Goal: Check status: Check status

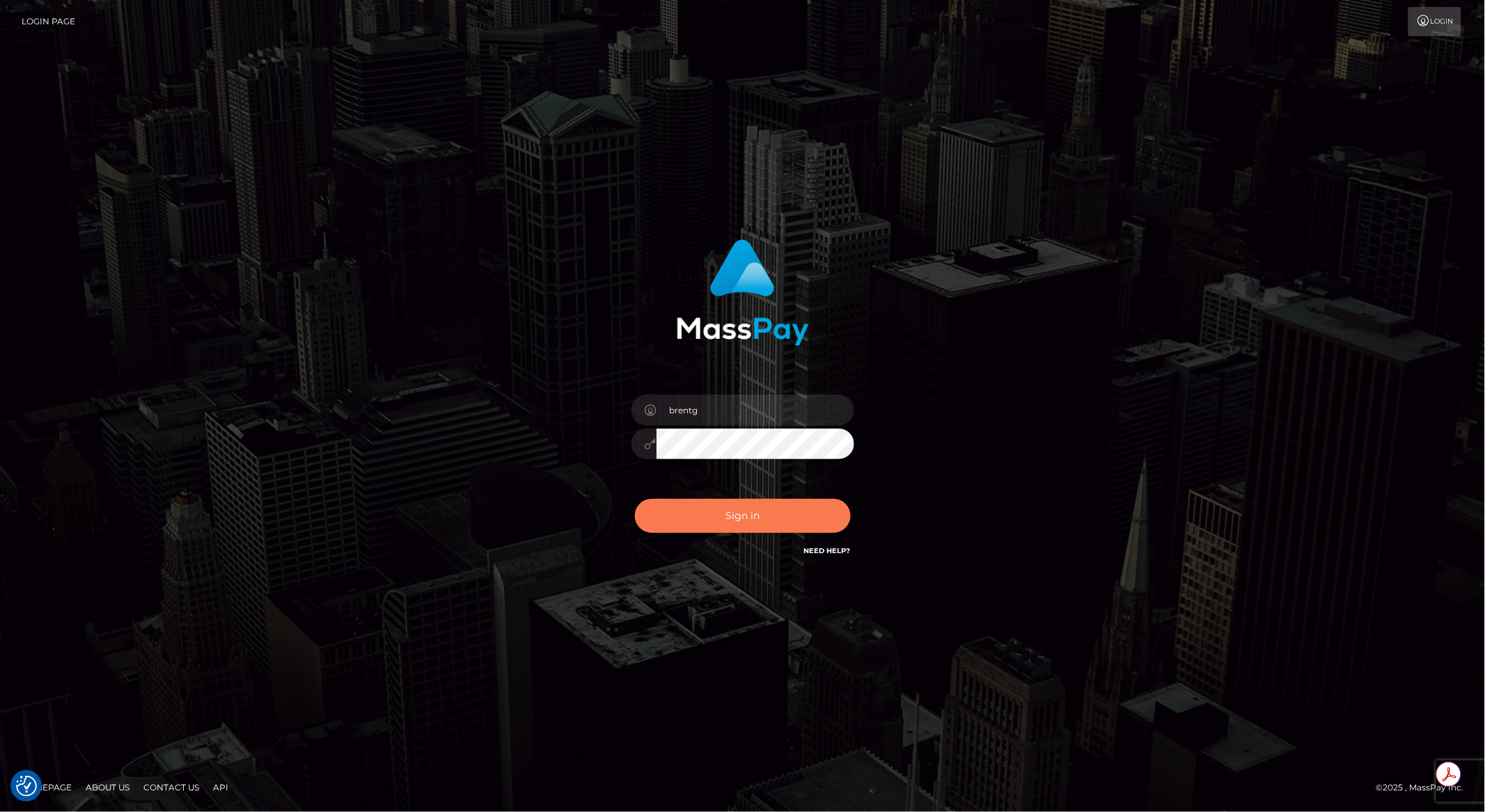
click at [755, 523] on button "Sign in" at bounding box center [742, 516] width 216 height 34
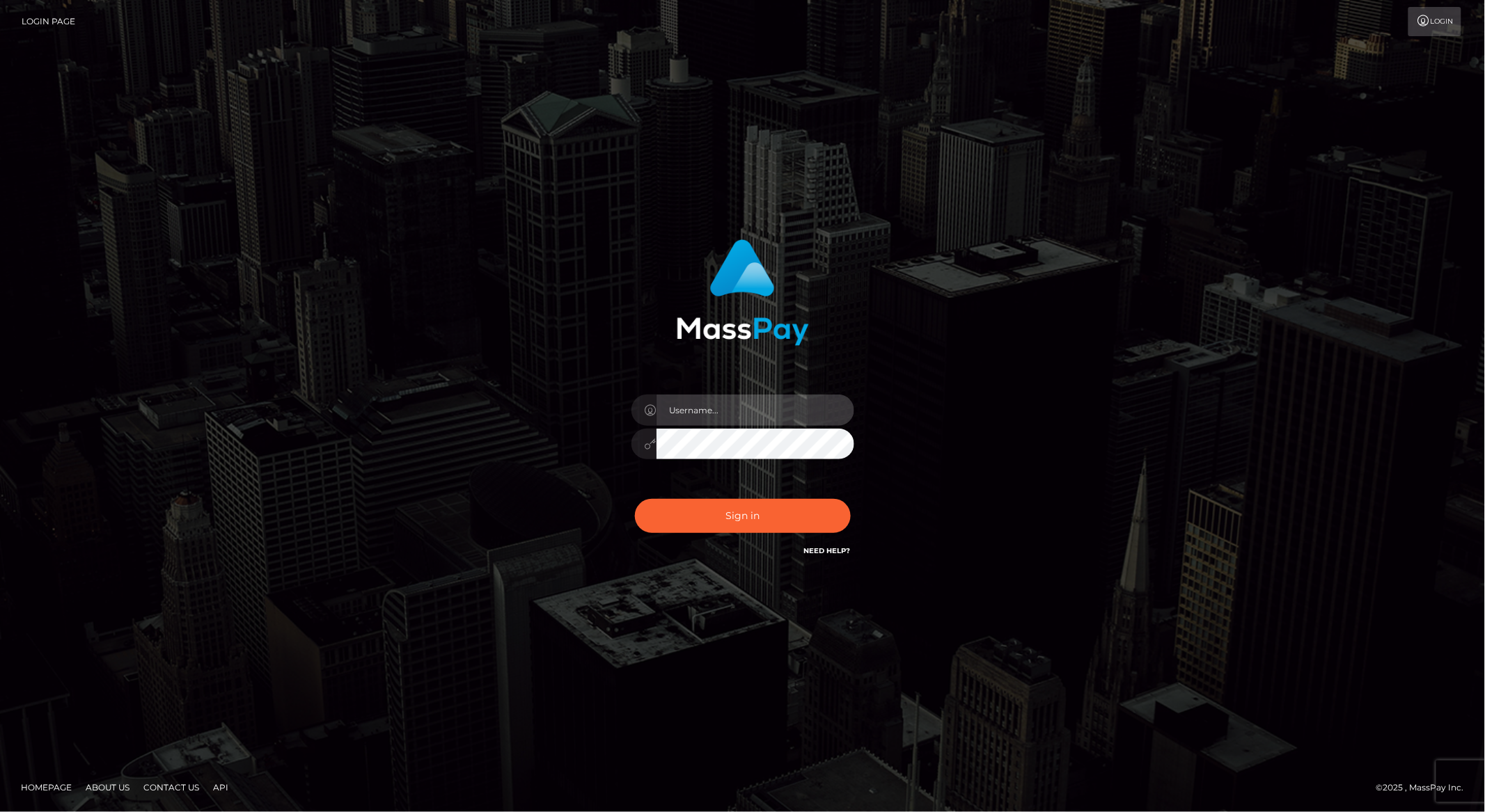
type input "brentg"
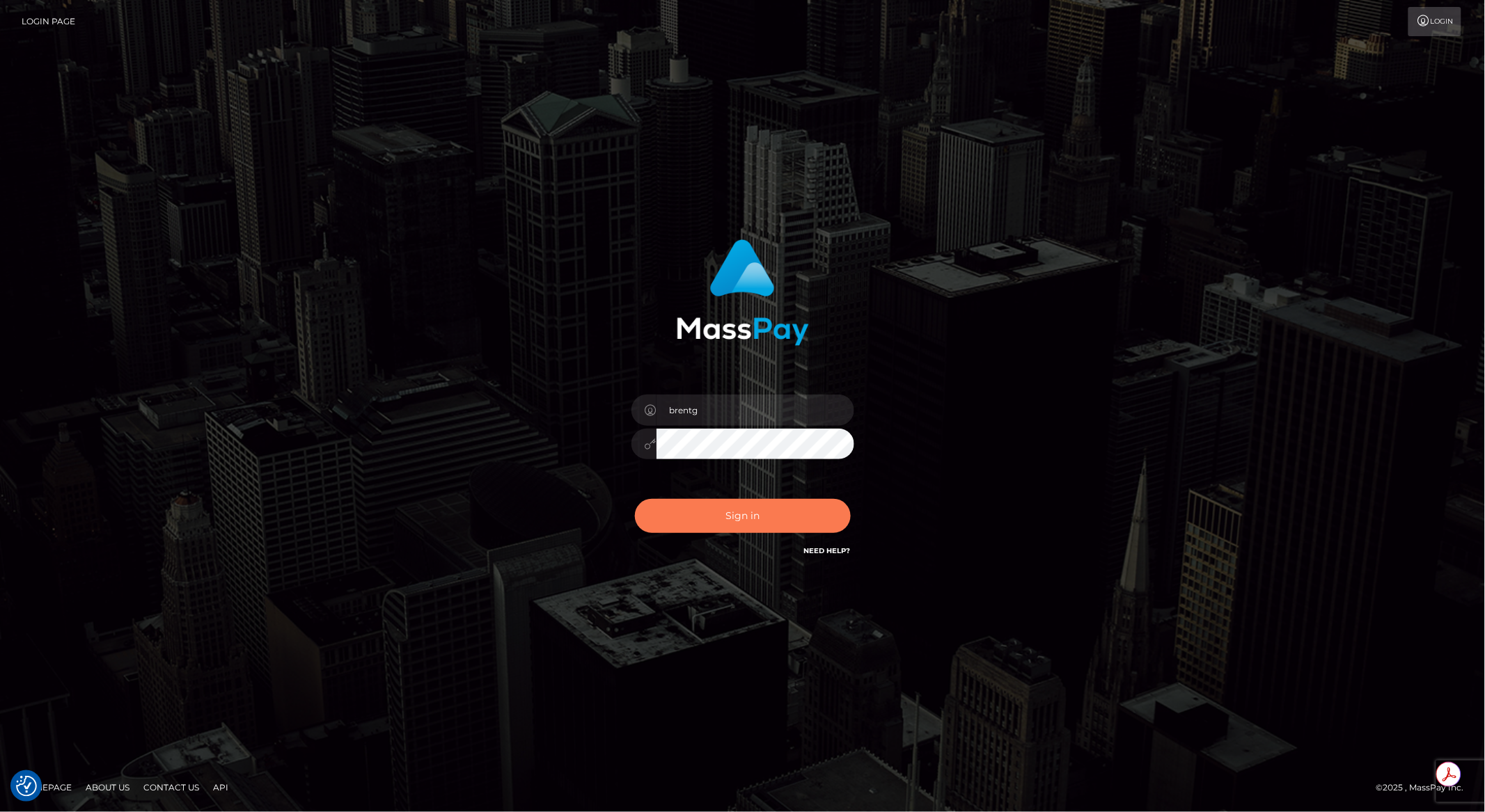
click at [784, 508] on button "Sign in" at bounding box center [742, 516] width 216 height 34
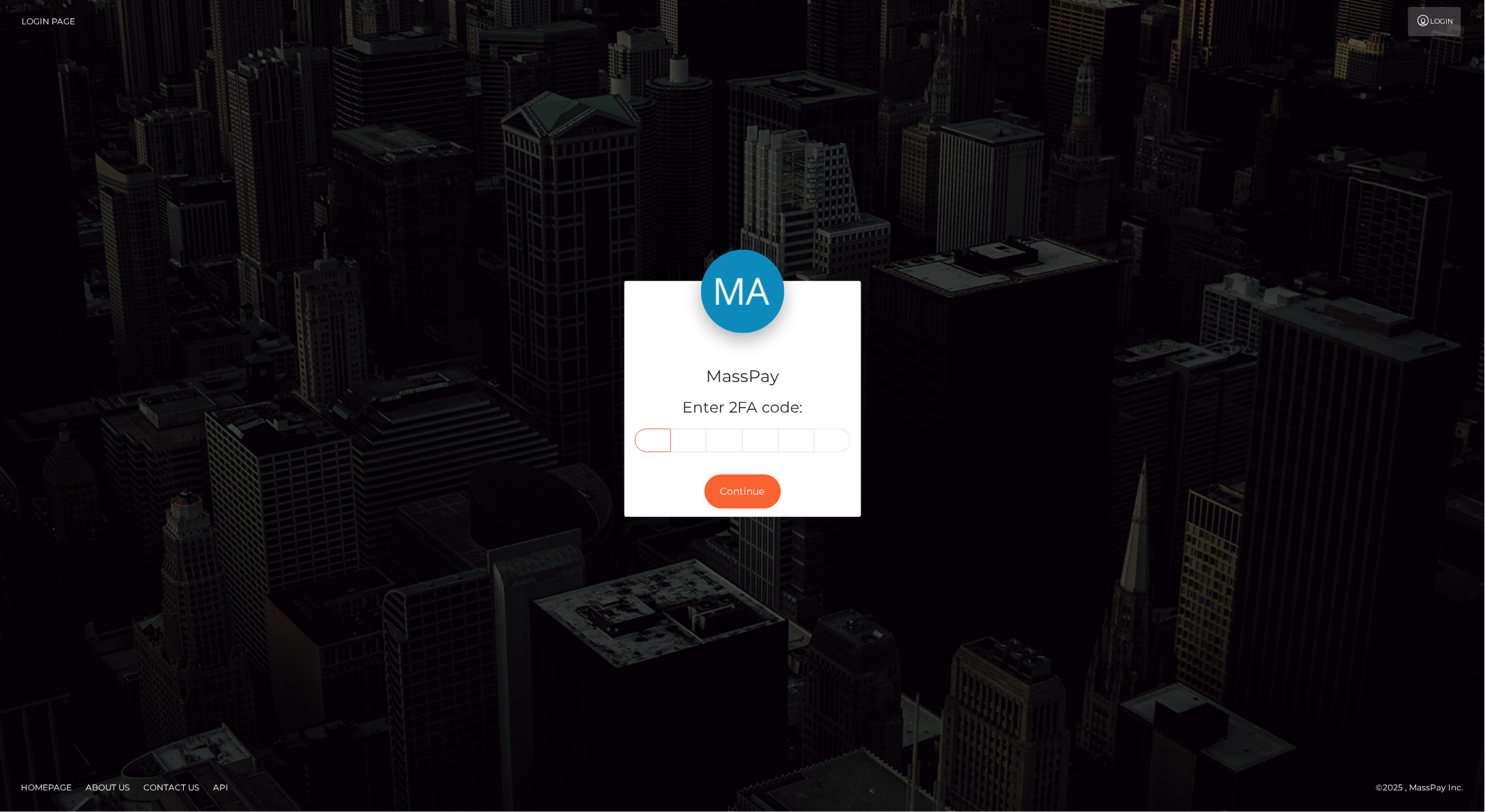
paste input "6"
type input "6"
type input "1"
type input "7"
type input "1"
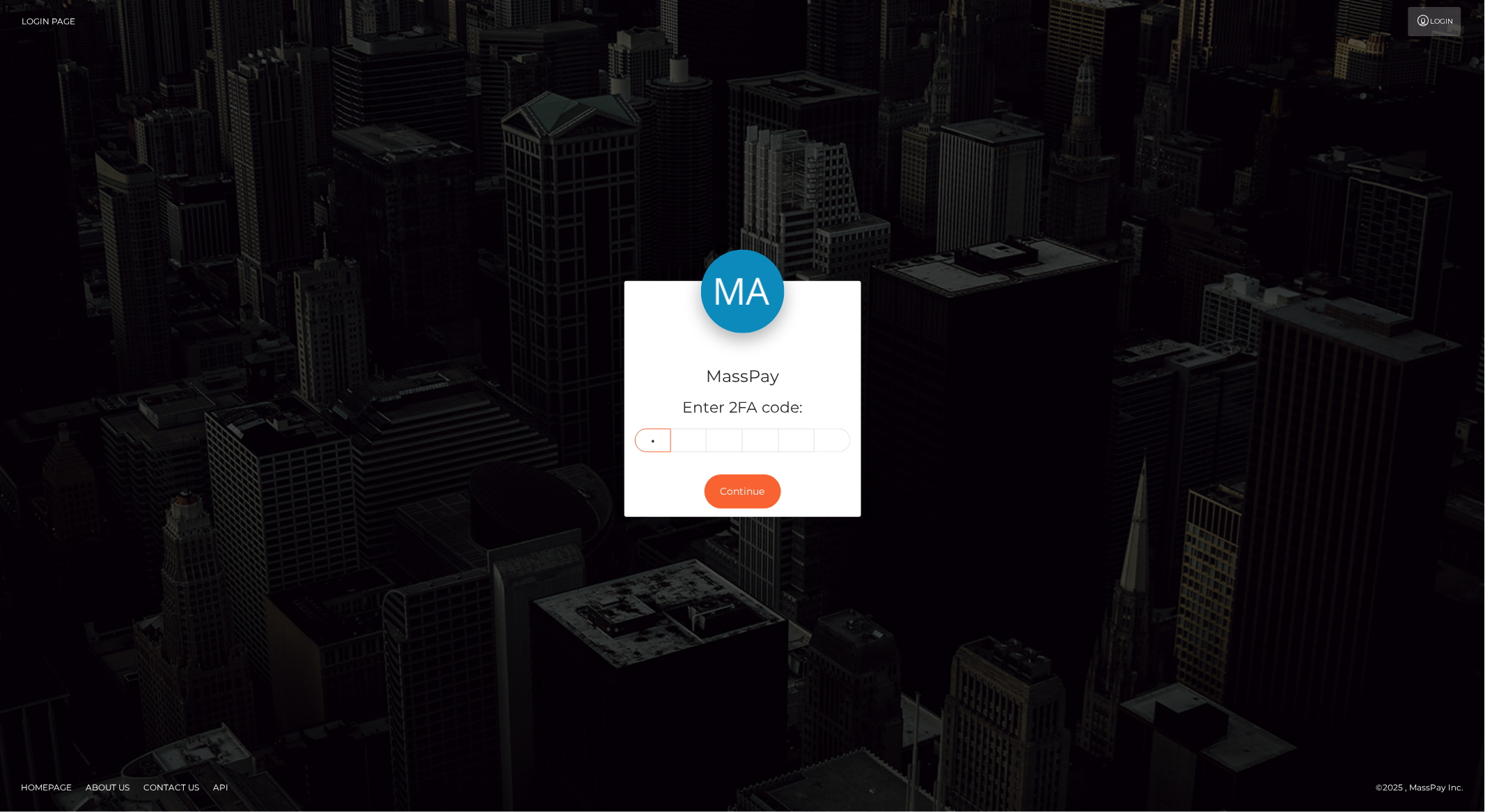
type input "2"
type input "1"
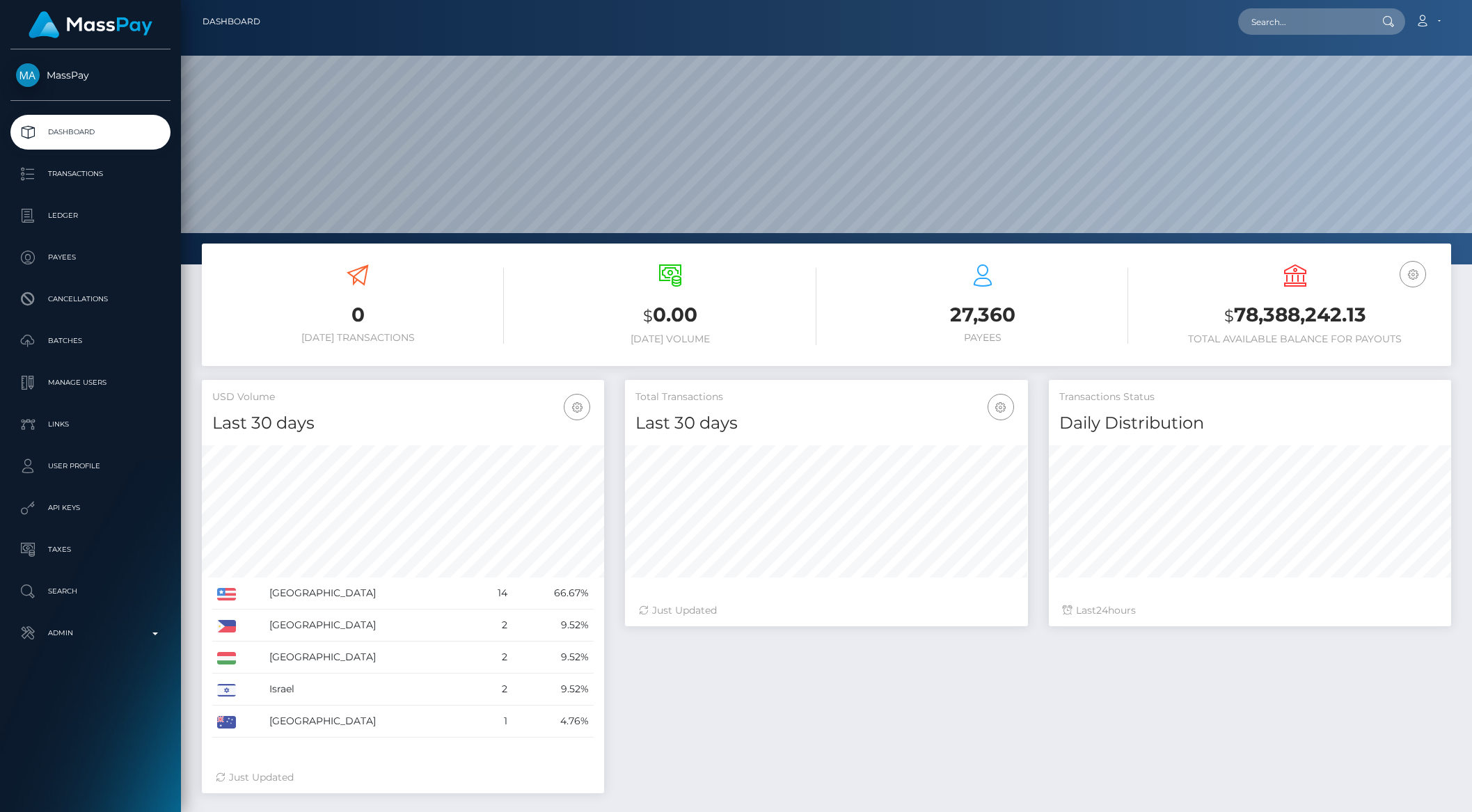
scroll to position [265, 1291]
click at [1294, 35] on div "Loading... Loading... Account Edit Profile Logout" at bounding box center [860, 21] width 1179 height 29
click at [1297, 29] on input "text" at bounding box center [1303, 21] width 131 height 26
paste input "pout_xVTNfIt9WnQ48"
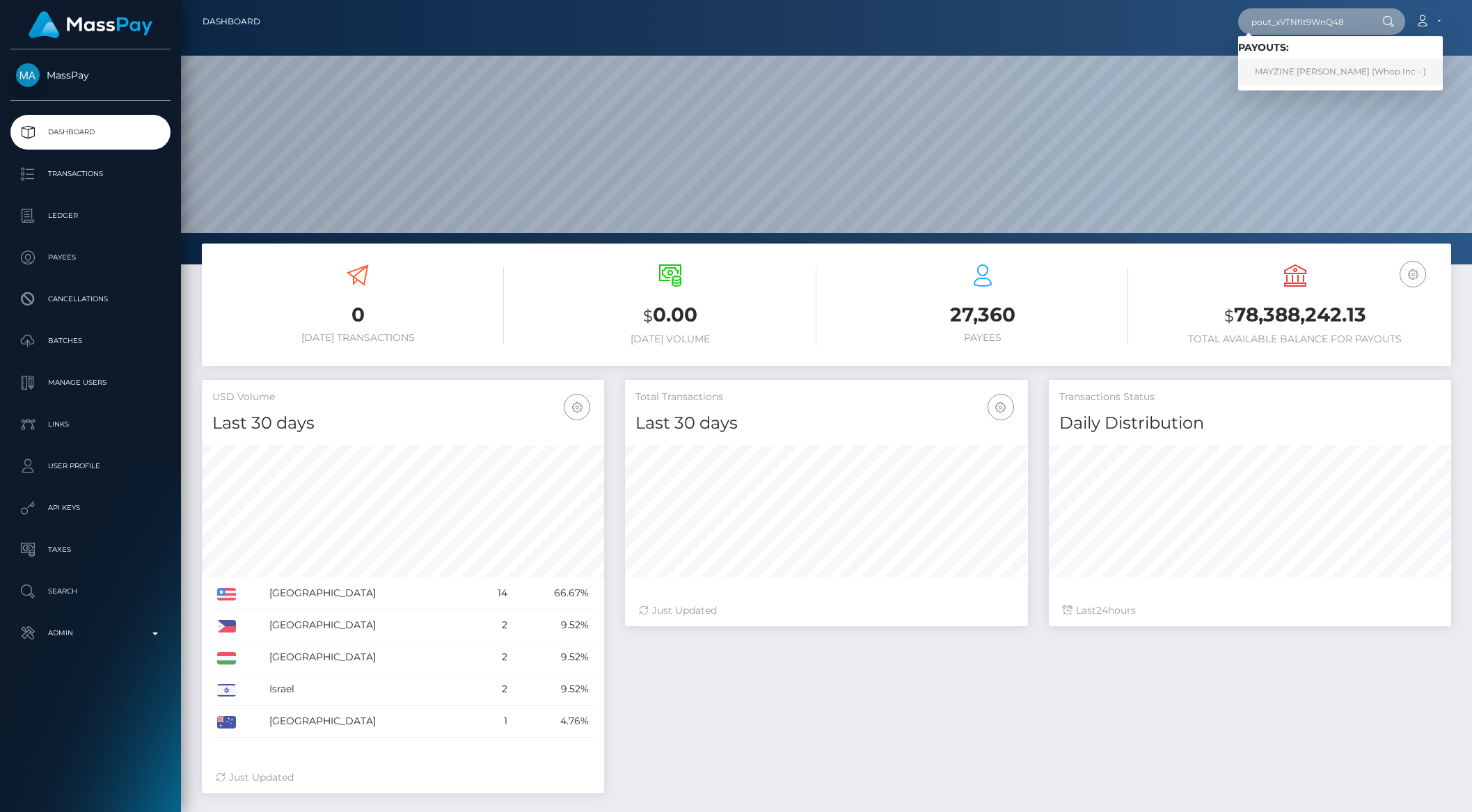
type input "pout_xVTNfIt9WnQ48"
click at [1302, 71] on link "MAYZINE ALETHEA AYALA (Whop Inc - )" at bounding box center [1340, 72] width 205 height 26
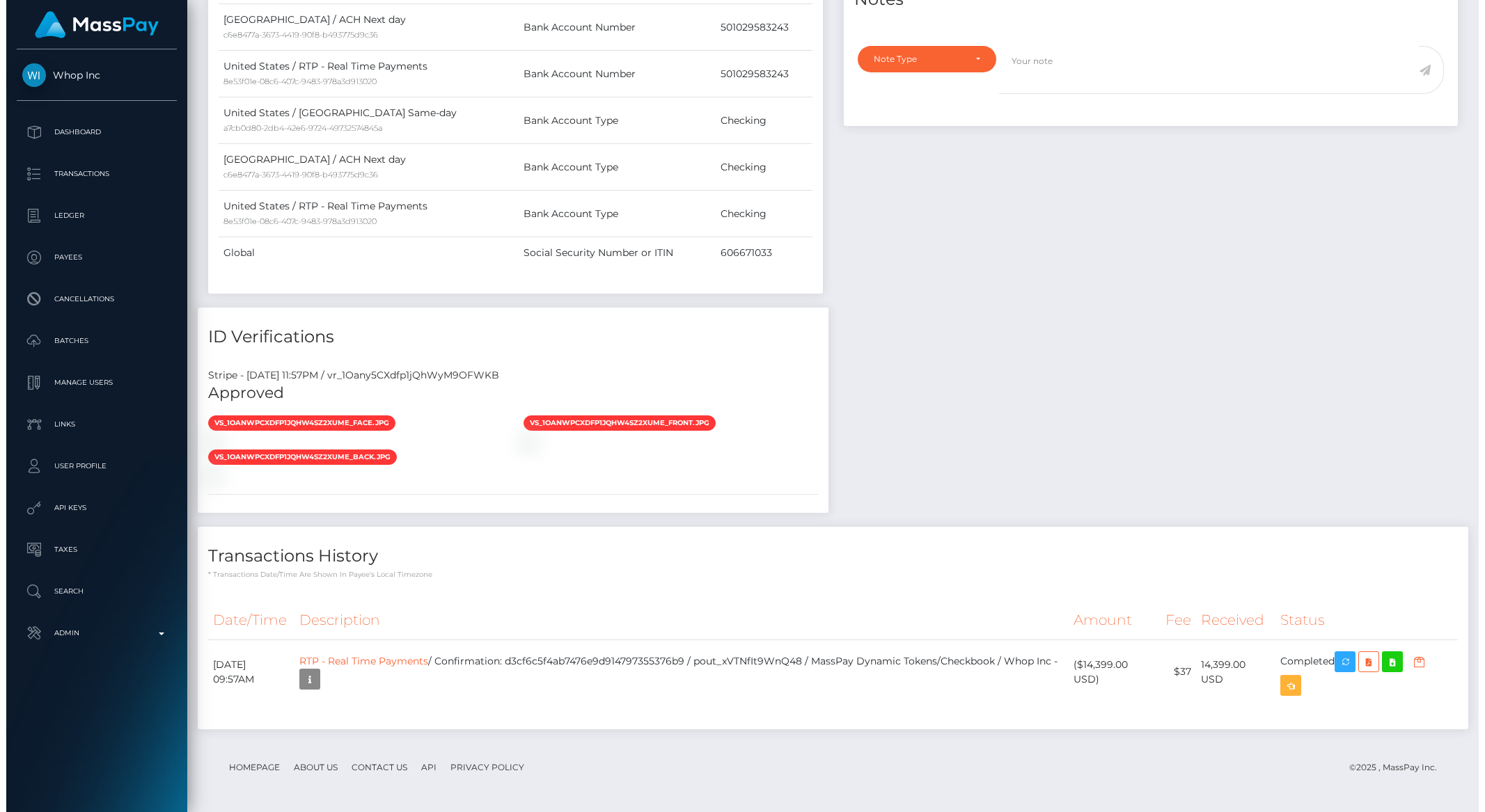
scroll to position [1226, 0]
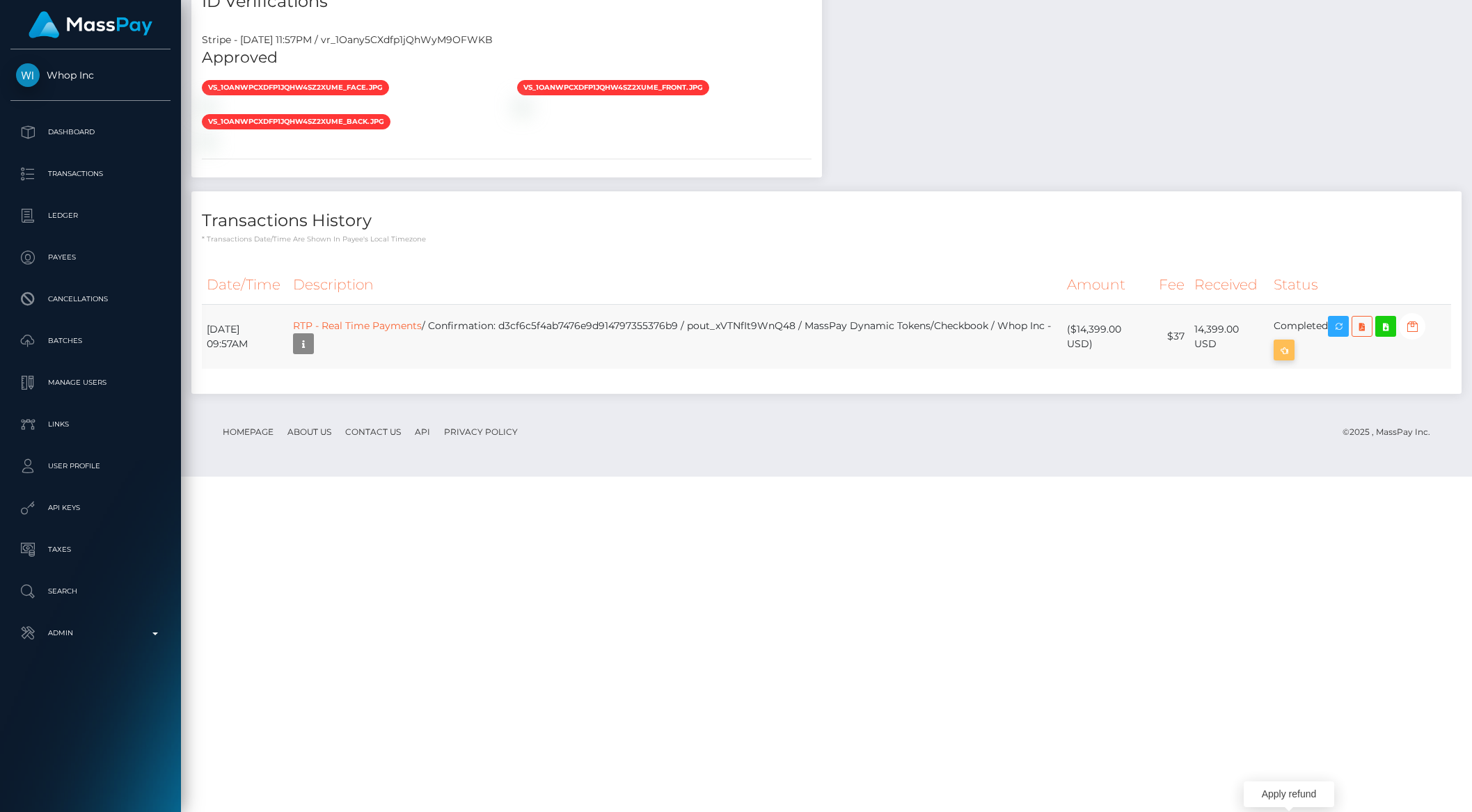
click at [1290, 359] on icon "button" at bounding box center [1284, 350] width 17 height 17
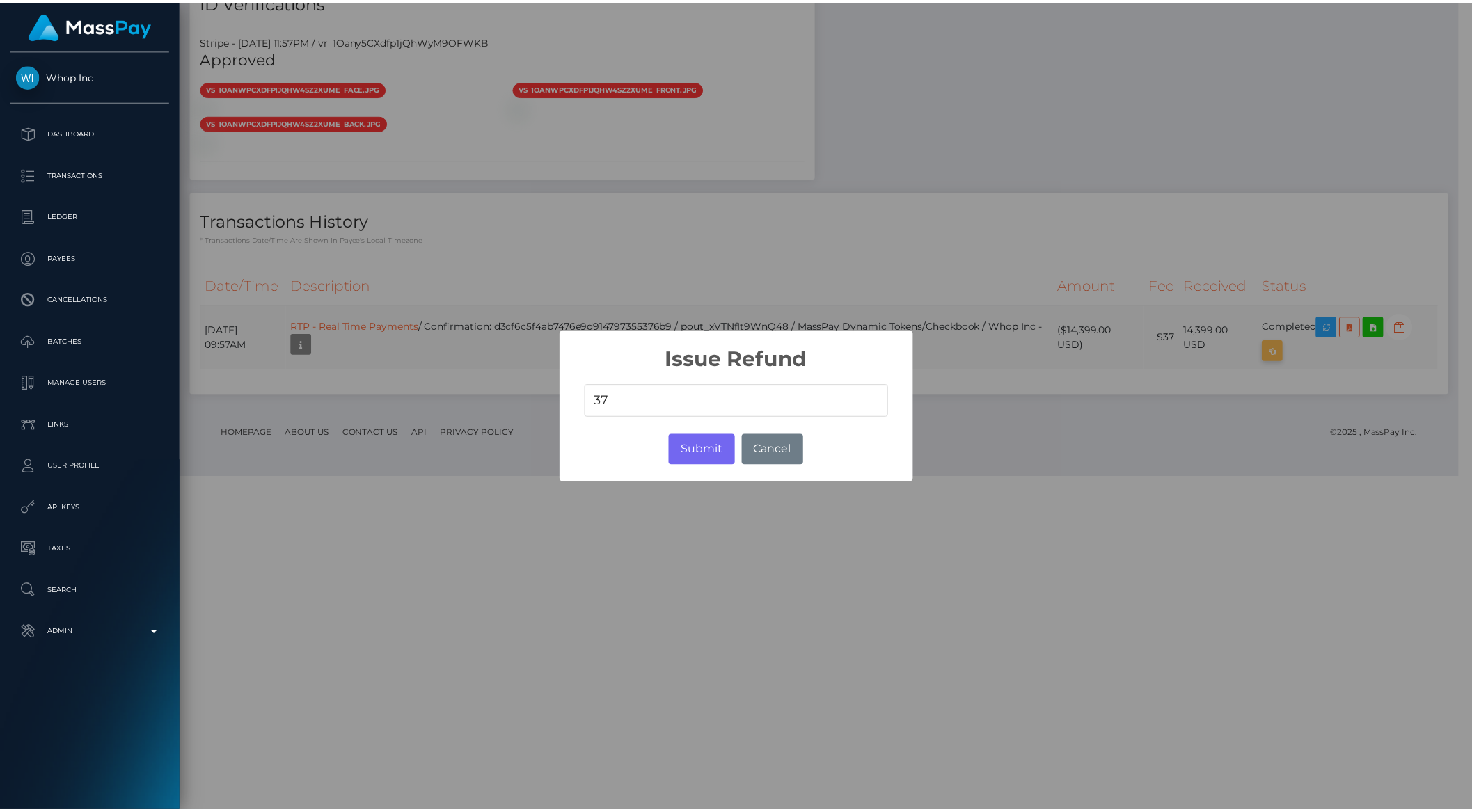
scroll to position [695659, 695408]
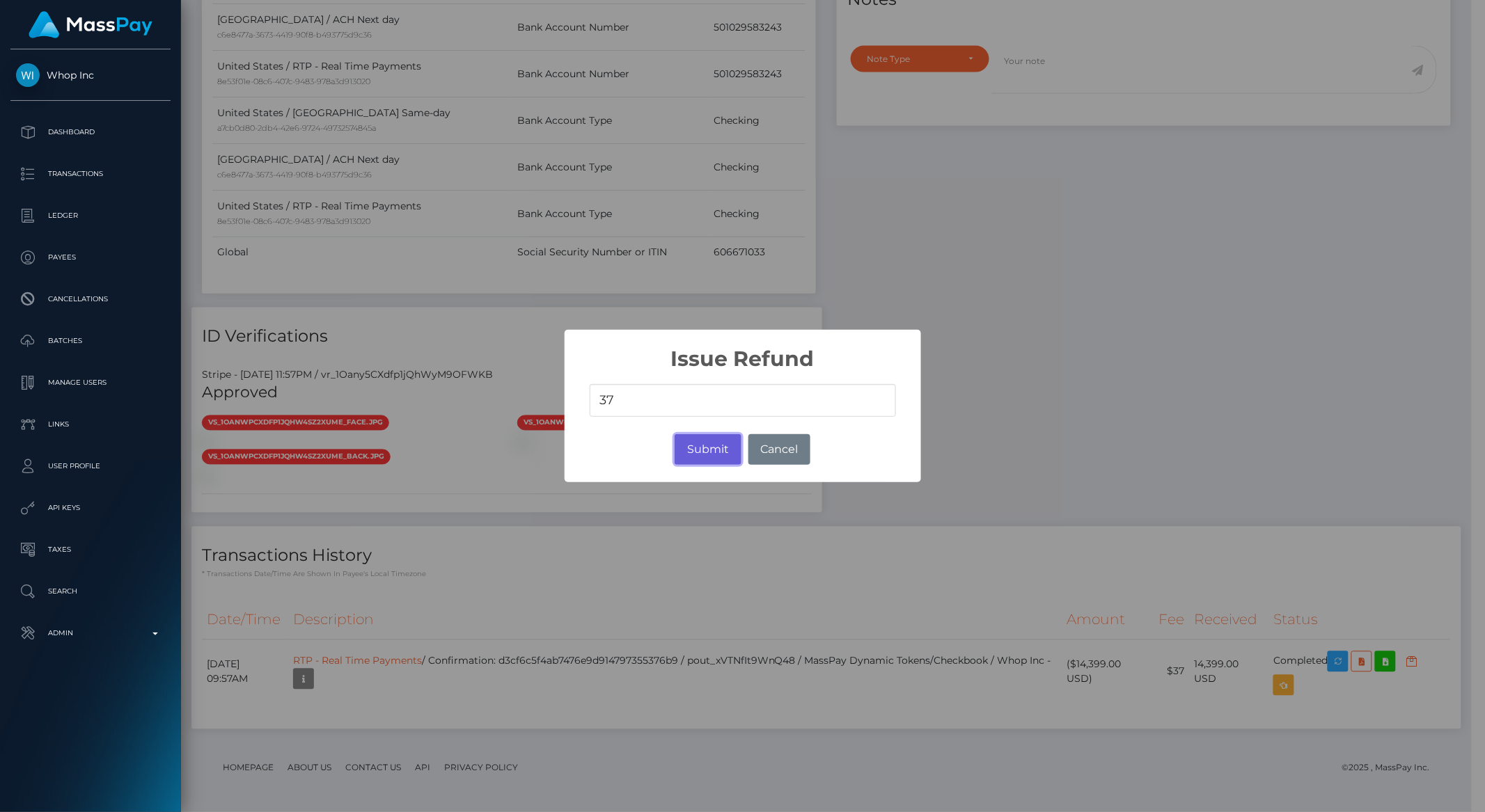
click at [719, 456] on button "Submit" at bounding box center [707, 449] width 66 height 30
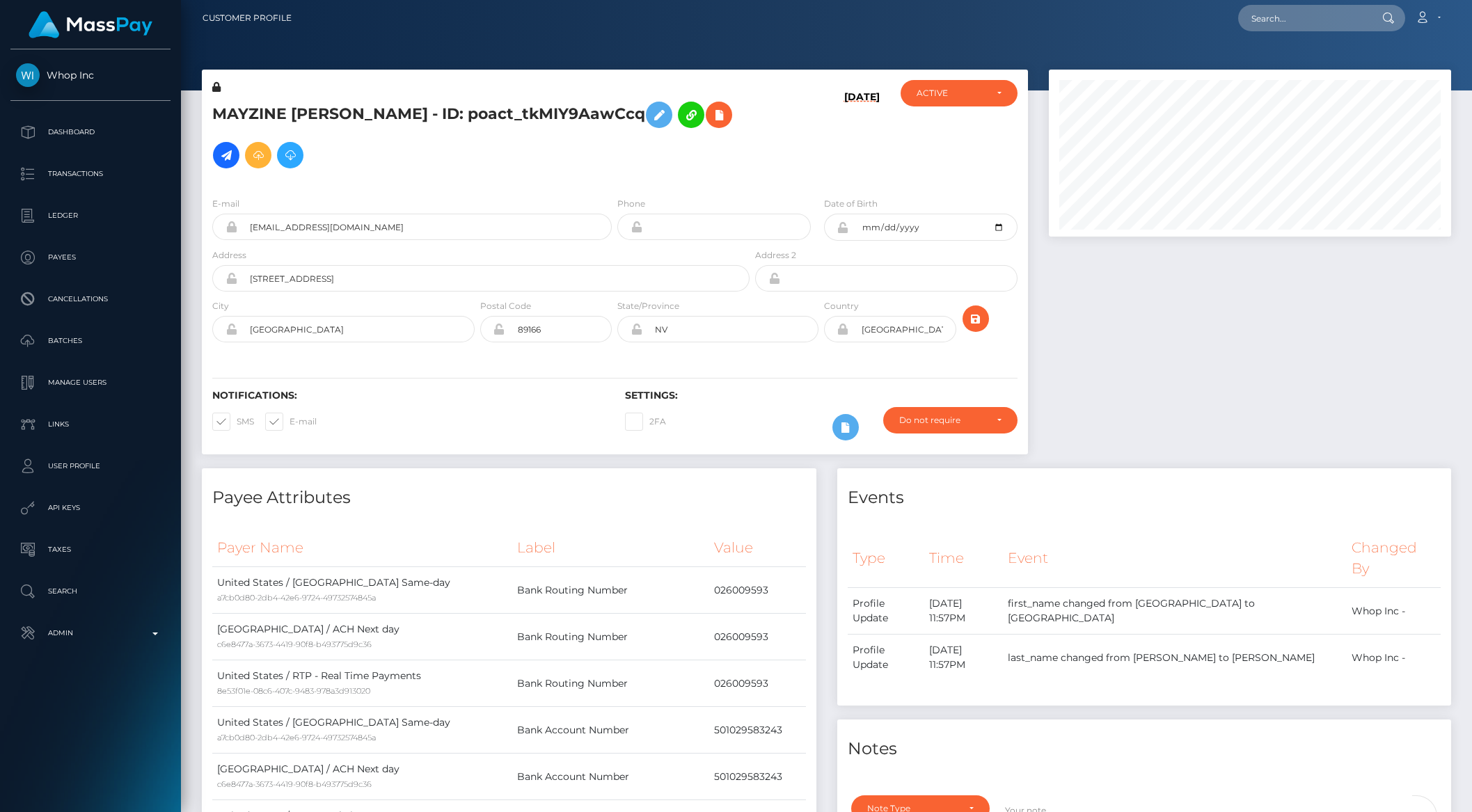
scroll to position [0, 0]
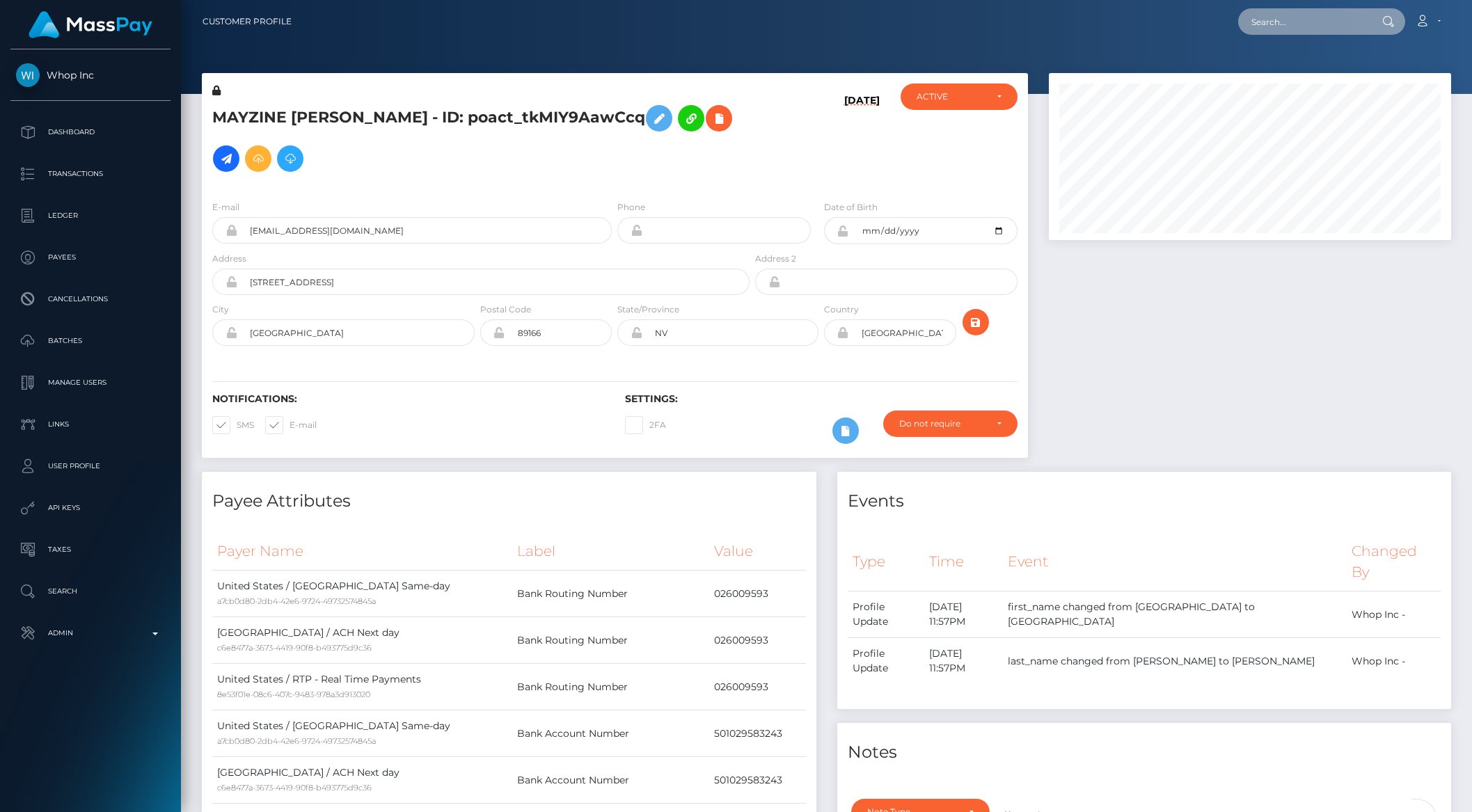
click at [1278, 23] on input "text" at bounding box center [1303, 21] width 131 height 26
paste input "Payout Id: pout_XquixZJmcGi07"
click at [1257, 25] on input "Payout Id: pout_XquixZJmcGi07" at bounding box center [1303, 21] width 131 height 26
click at [1263, 24] on input "Payout Id: pout_XquixZJmcGi07" at bounding box center [1303, 21] width 131 height 26
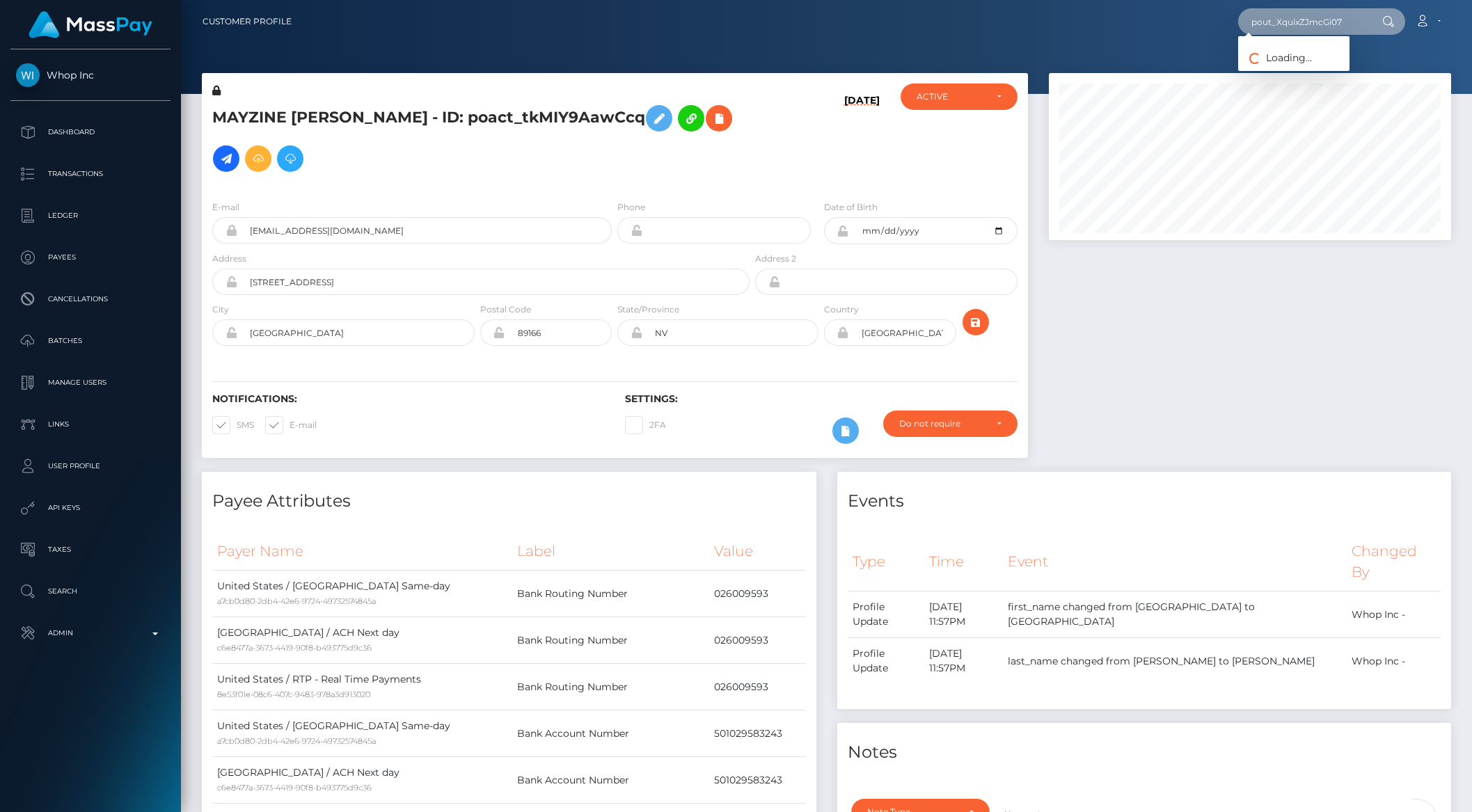
scroll to position [0, 0]
type input "pout_XquixZJmcGi07"
click at [1341, 73] on link "Secure The Bag Inc (Whop Inc - )" at bounding box center [1322, 72] width 170 height 26
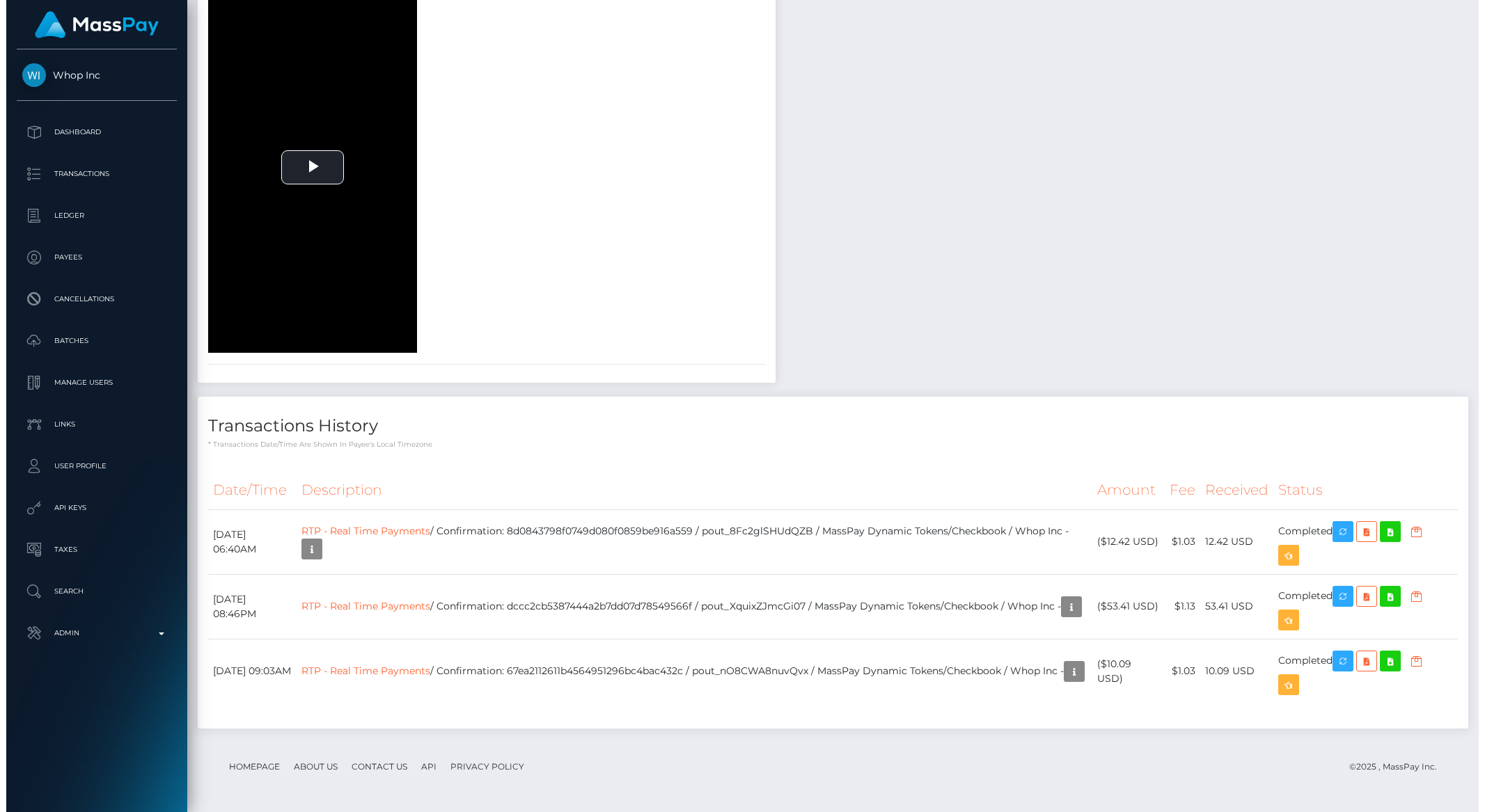
scroll to position [1971, 0]
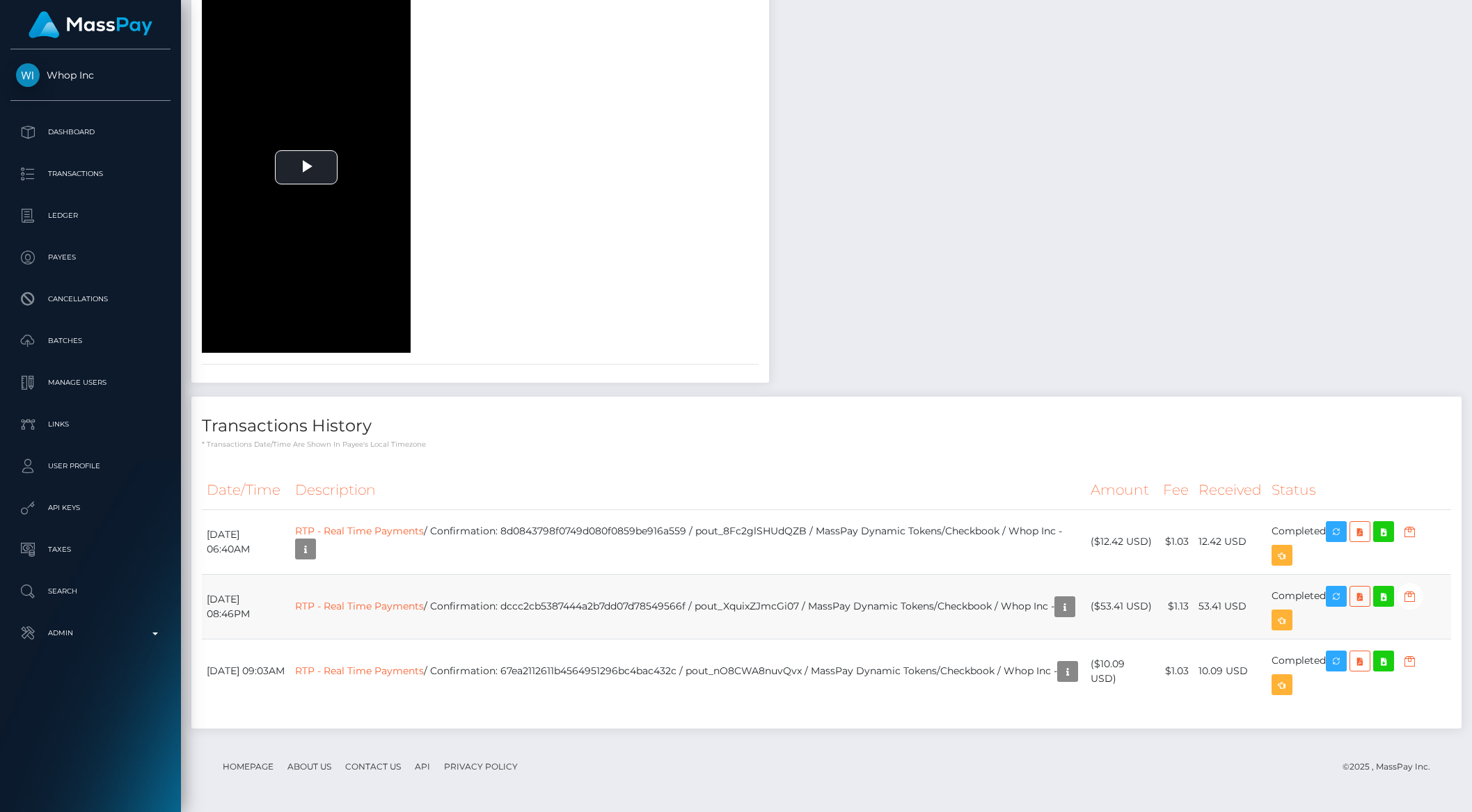
click at [760, 596] on td "RTP - Real Time Payments / Confirmation: dccc2cb5387444a2b7dd07d78549566f / pou…" at bounding box center [688, 606] width 795 height 65
click at [774, 532] on td "RTP - Real Time Payments / Confirmation: 8d0843798f0749d080f0859be916a559 / pou…" at bounding box center [688, 542] width 795 height 65
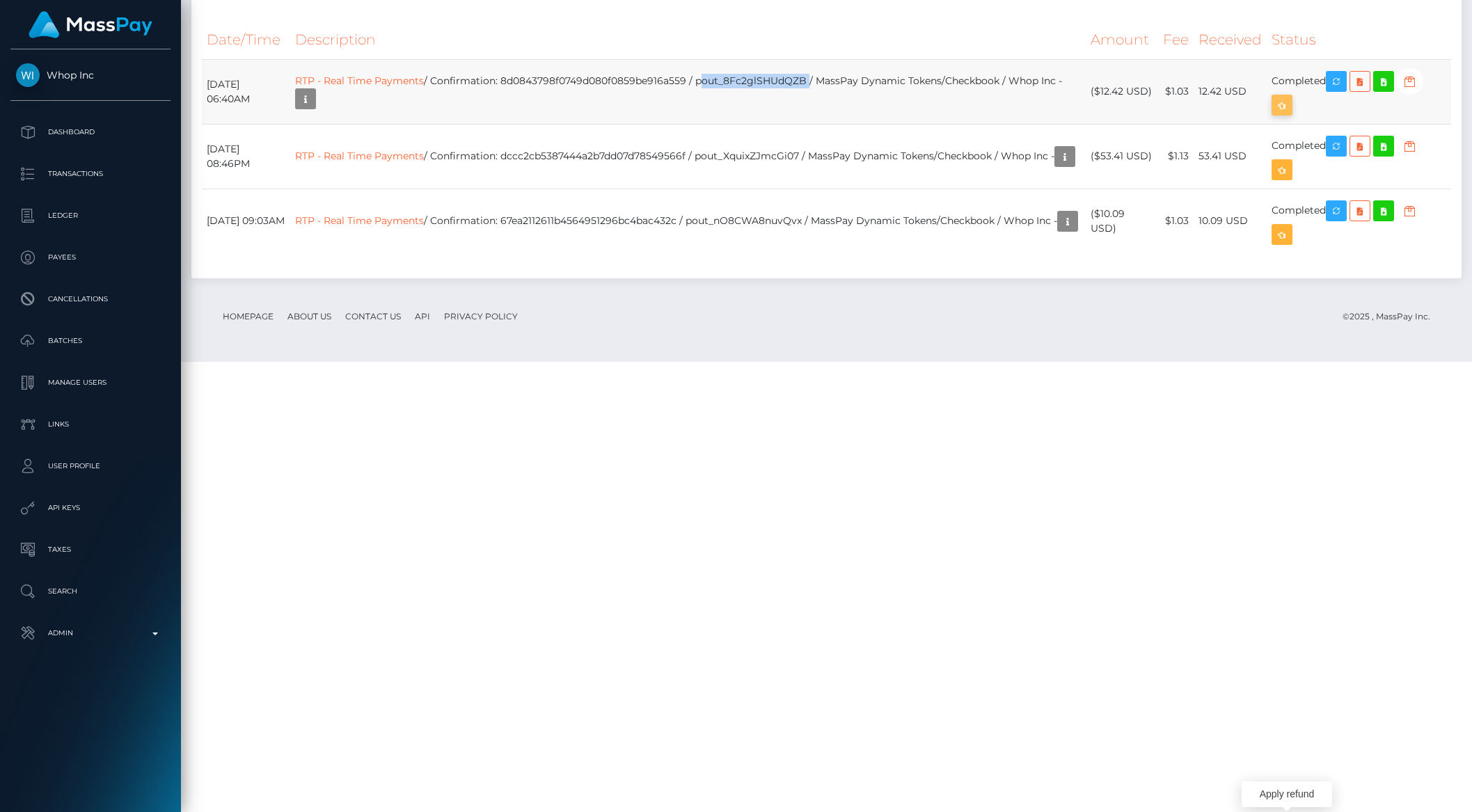
click at [1290, 114] on icon "button" at bounding box center [1281, 105] width 17 height 17
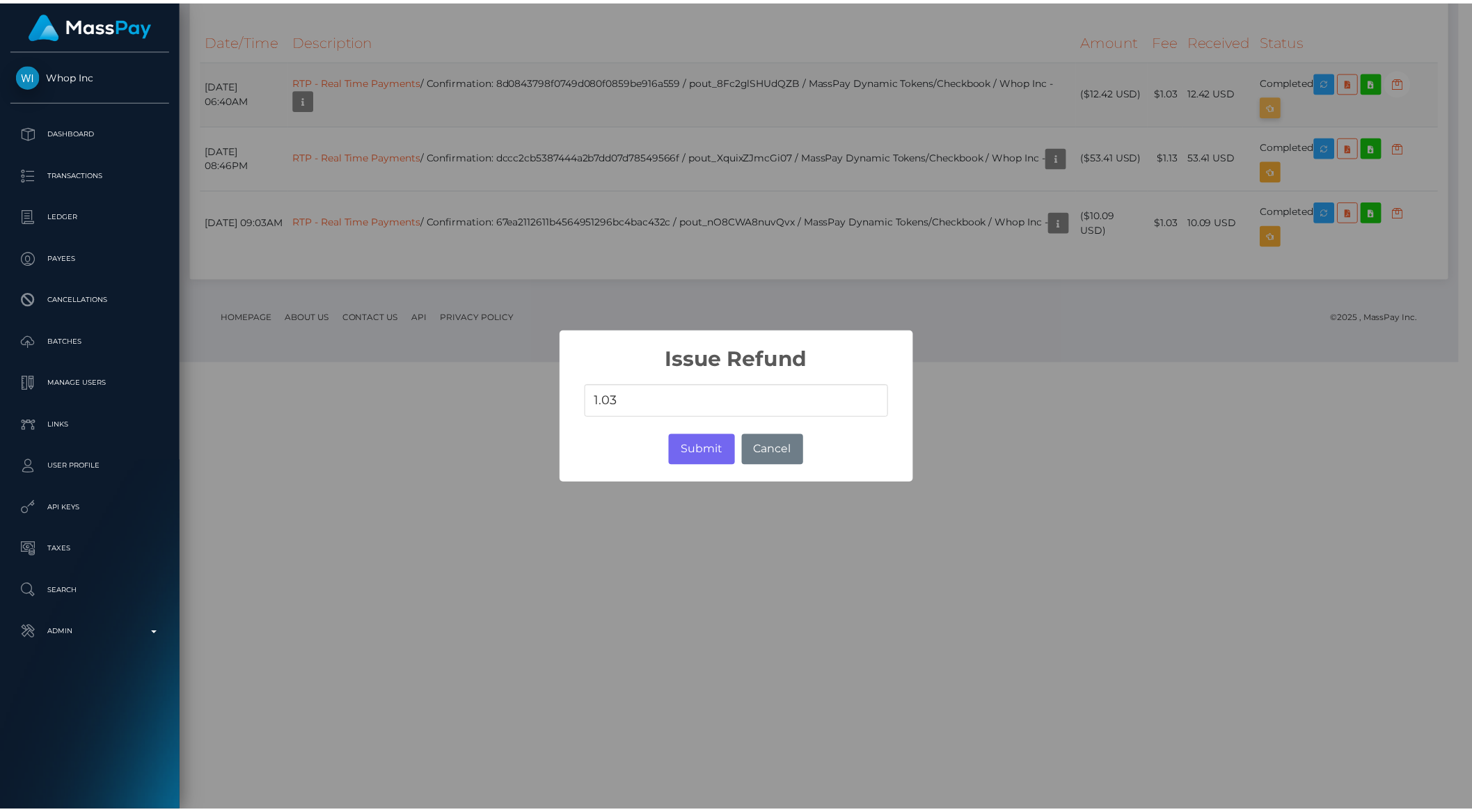
scroll to position [695659, 695408]
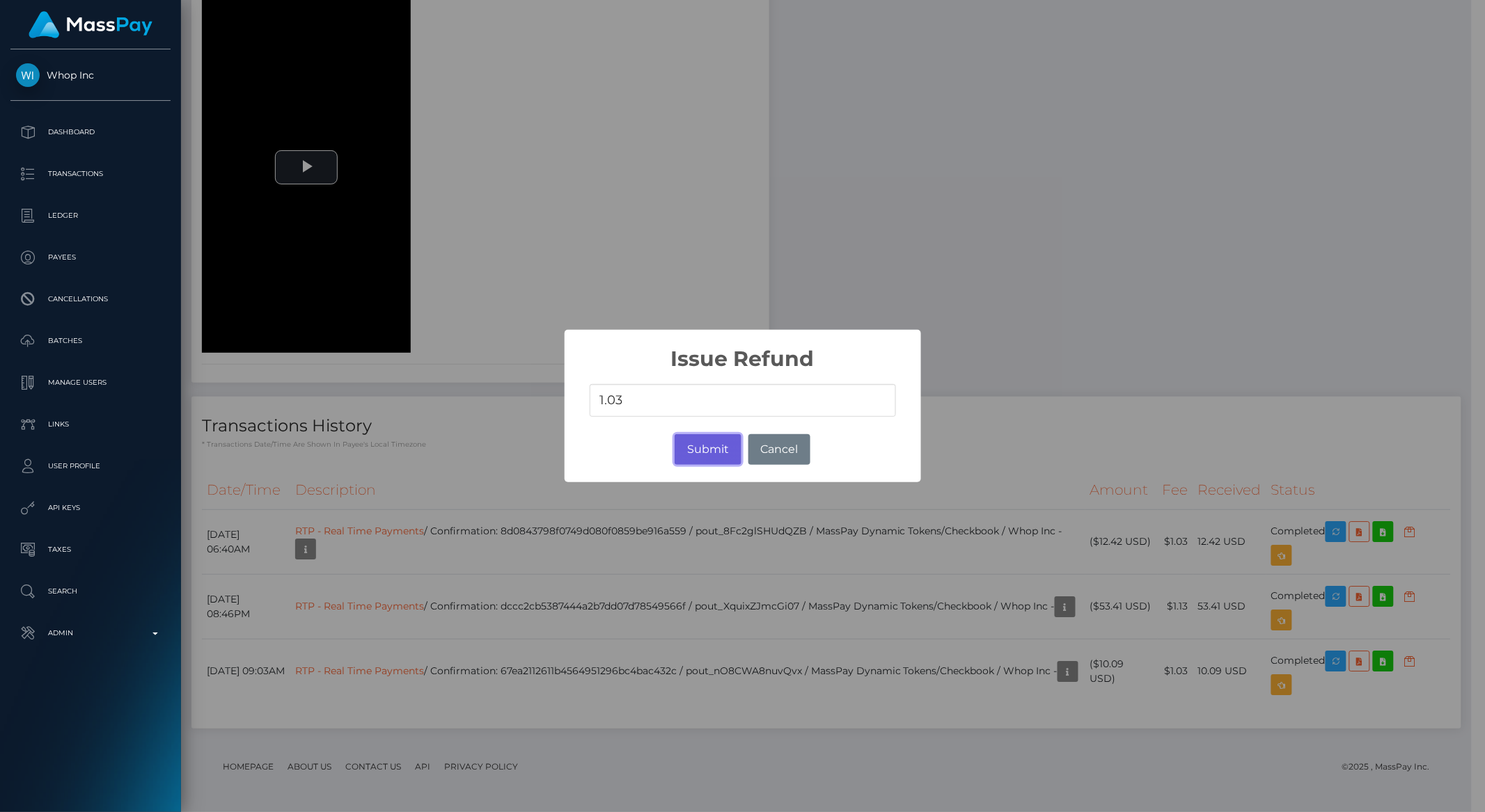
click at [695, 454] on button "Submit" at bounding box center [707, 449] width 66 height 30
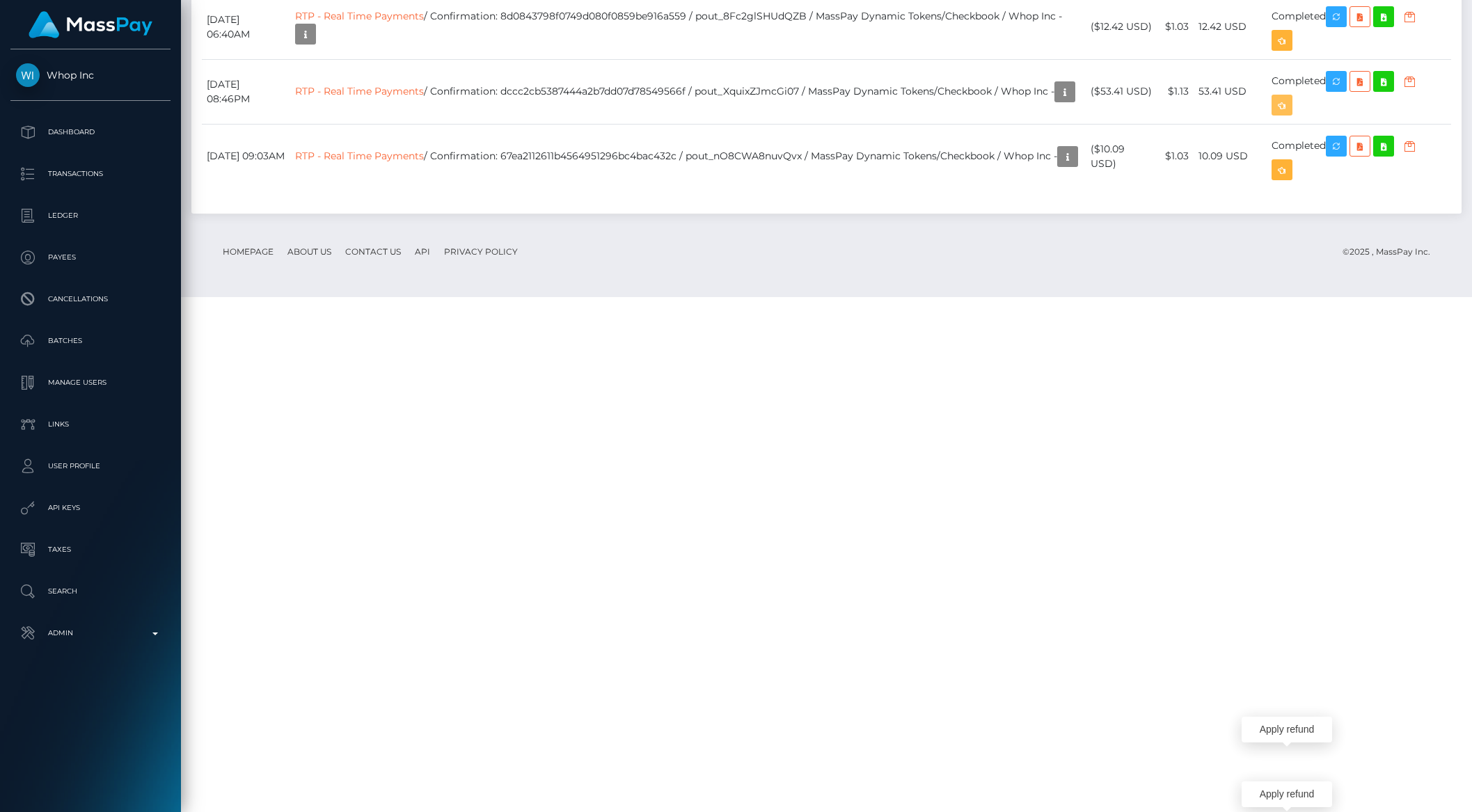
click at [1289, 114] on icon "button" at bounding box center [1281, 105] width 17 height 17
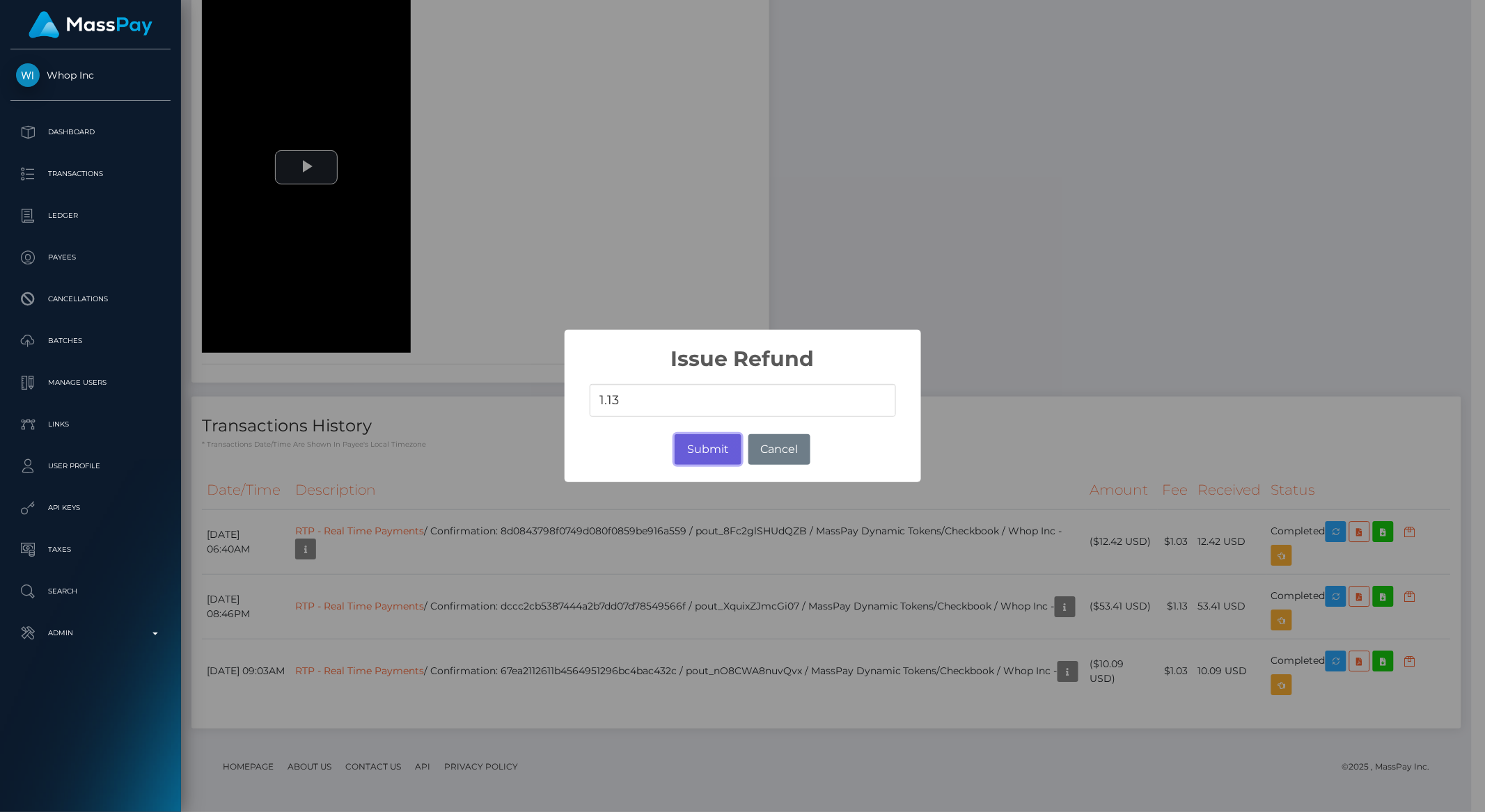
click at [707, 455] on button "Submit" at bounding box center [707, 449] width 66 height 30
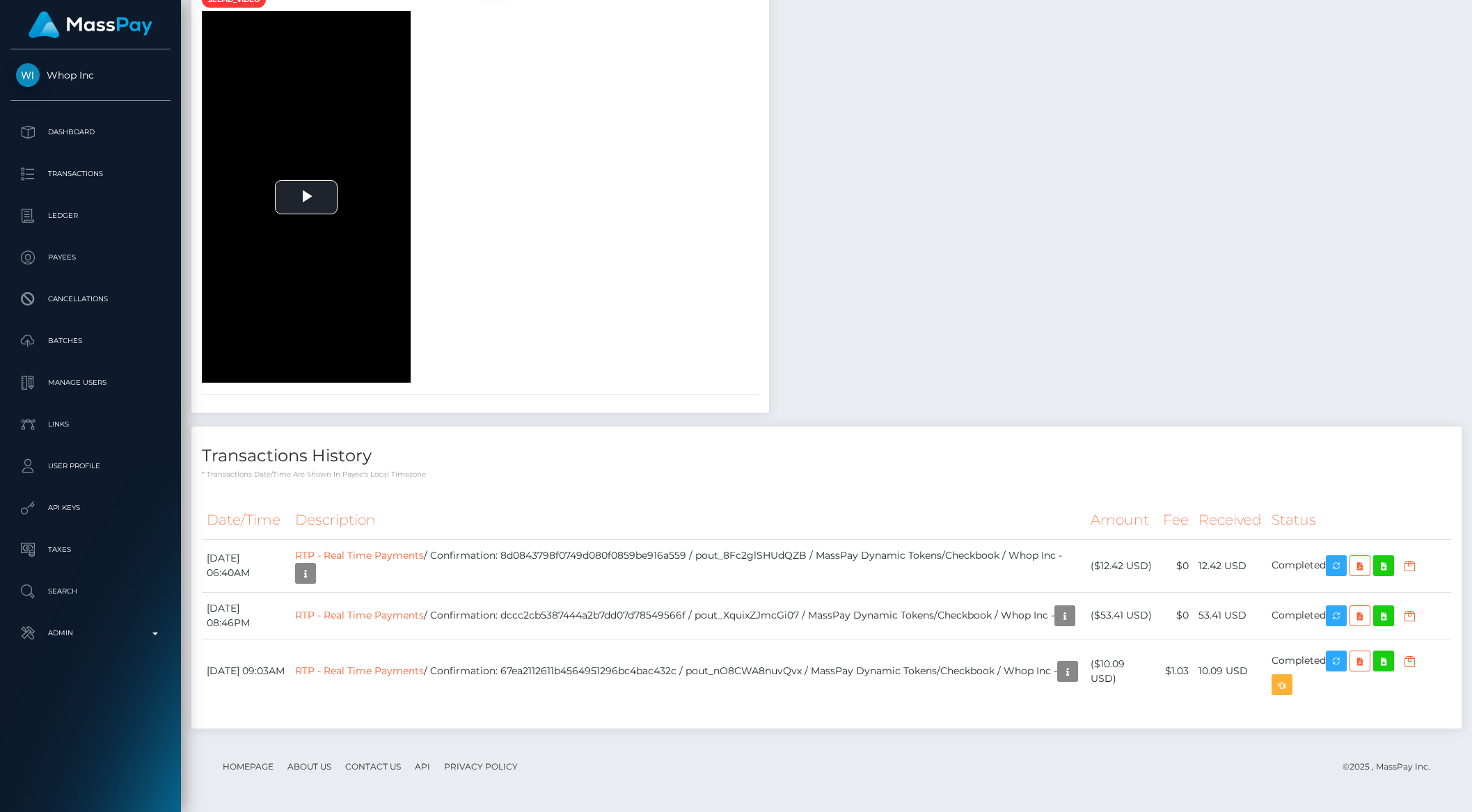
scroll to position [1947, 0]
